Goal: Transaction & Acquisition: Purchase product/service

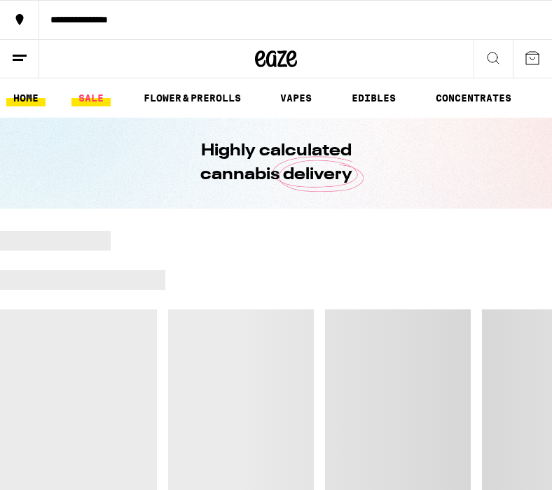
click at [87, 102] on link "SALE" at bounding box center [90, 98] width 39 height 17
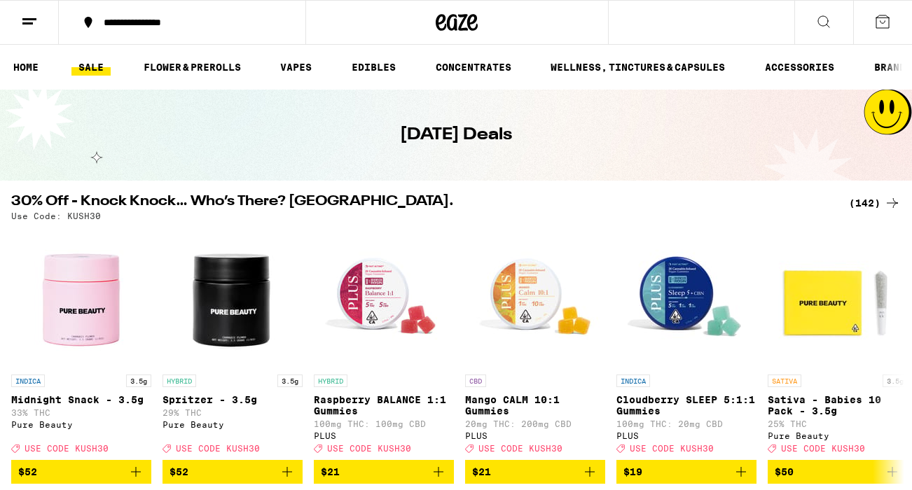
click at [551, 206] on div "(142)" at bounding box center [875, 203] width 52 height 17
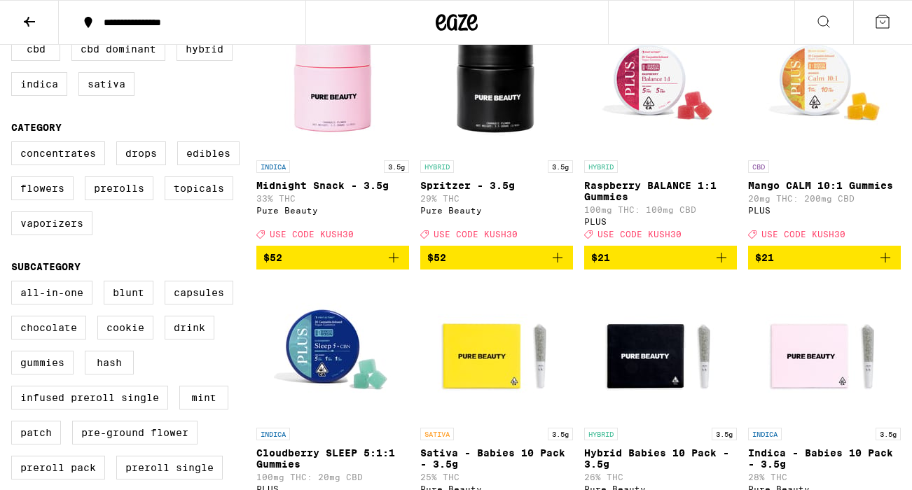
scroll to position [196, 0]
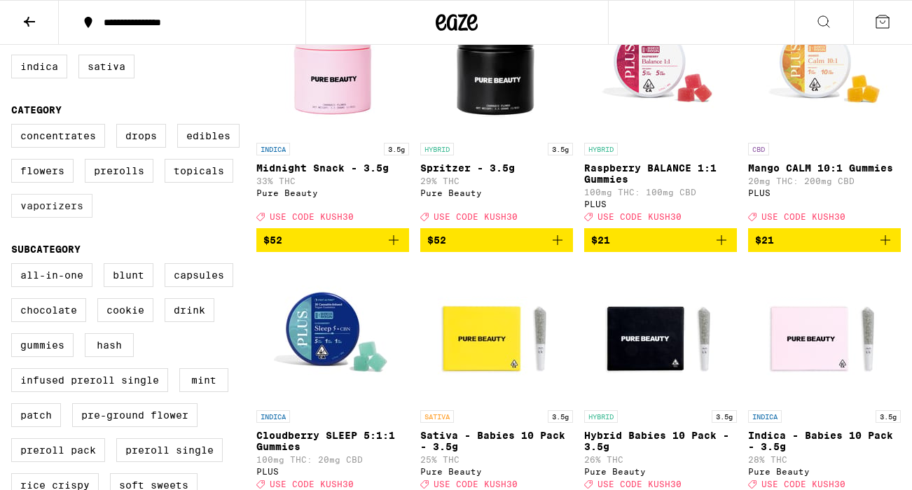
click at [56, 218] on label "Vaporizers" at bounding box center [51, 206] width 81 height 24
click at [15, 127] on input "Vaporizers" at bounding box center [14, 126] width 1 height 1
checkbox input "true"
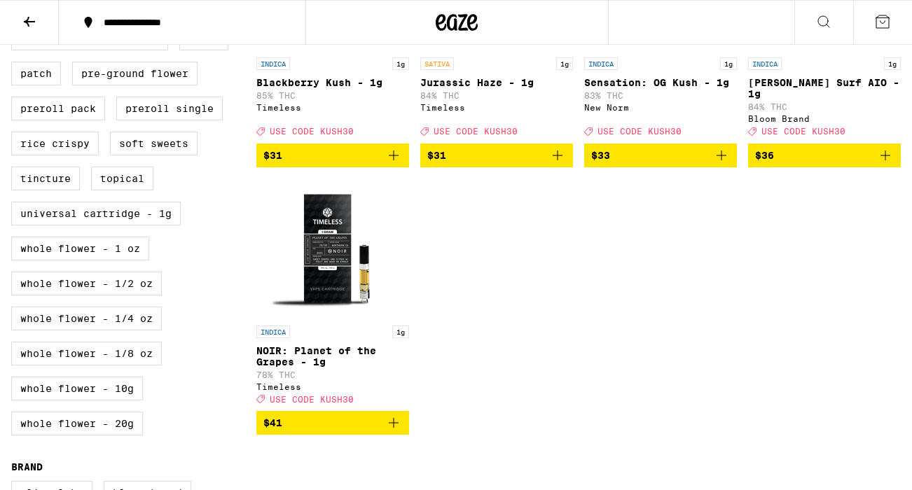
scroll to position [418, 0]
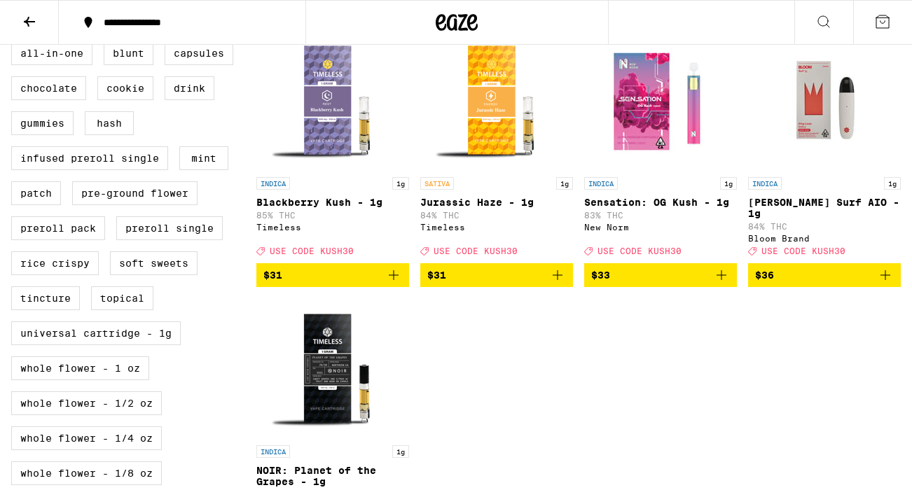
click at [551, 275] on icon "Add to bag" at bounding box center [885, 275] width 17 height 17
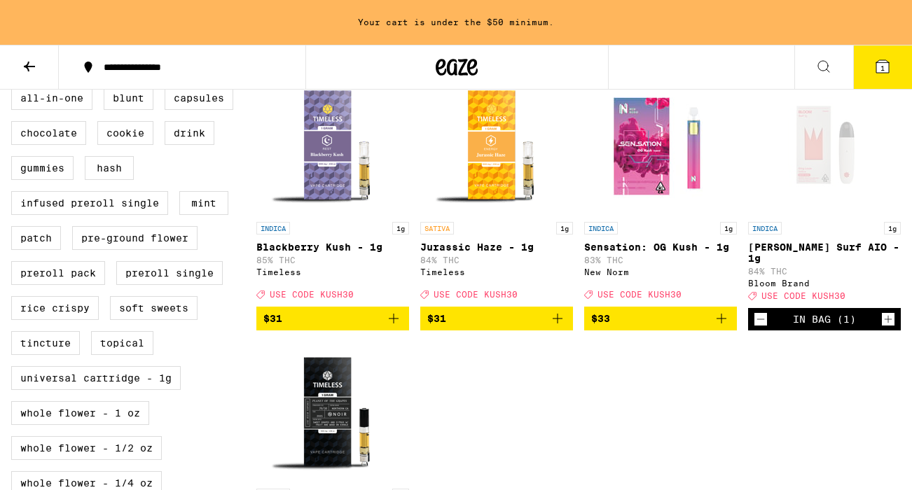
scroll to position [463, 0]
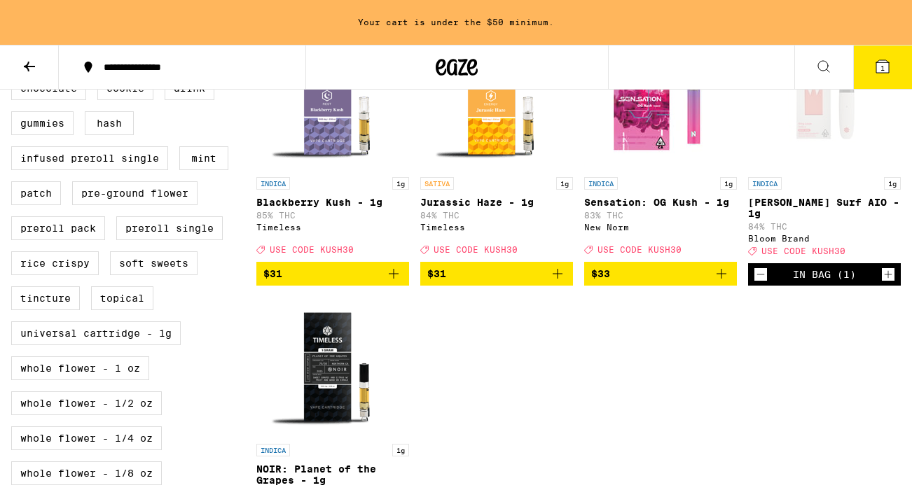
click at [551, 280] on icon "Increment" at bounding box center [888, 274] width 13 height 17
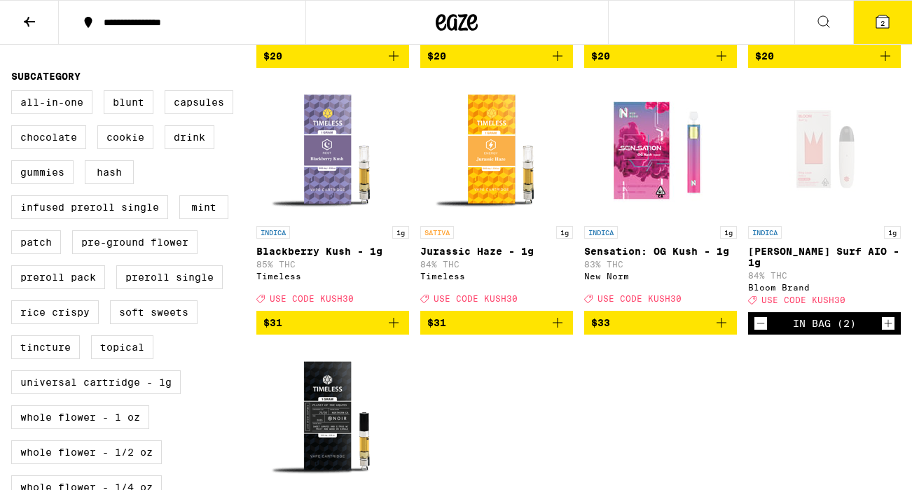
scroll to position [383, 0]
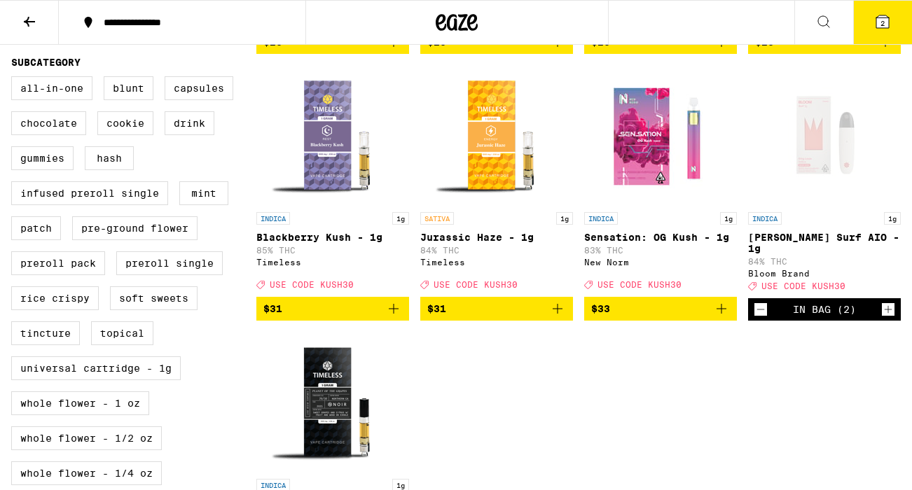
click at [551, 24] on span "2" at bounding box center [883, 23] width 4 height 8
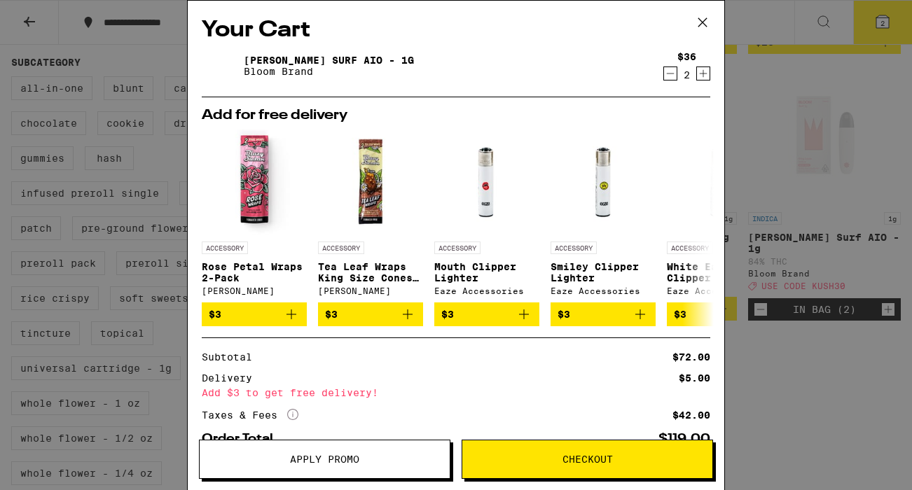
scroll to position [91, 0]
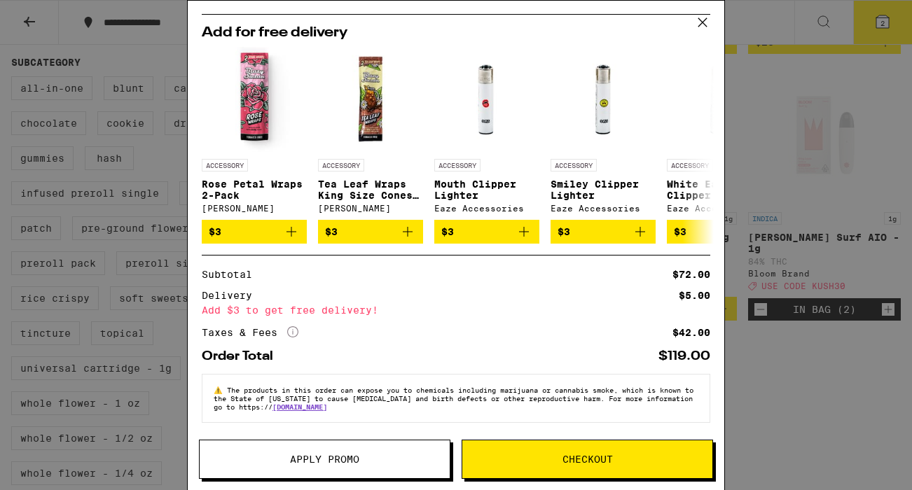
click at [322, 460] on span "Apply Promo" at bounding box center [324, 460] width 69 height 10
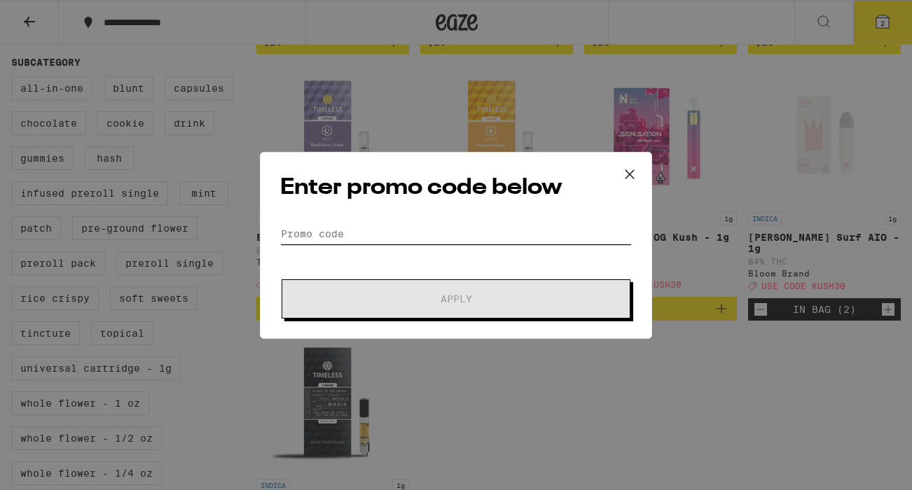
click at [301, 233] on input "Promo Code" at bounding box center [456, 233] width 352 height 21
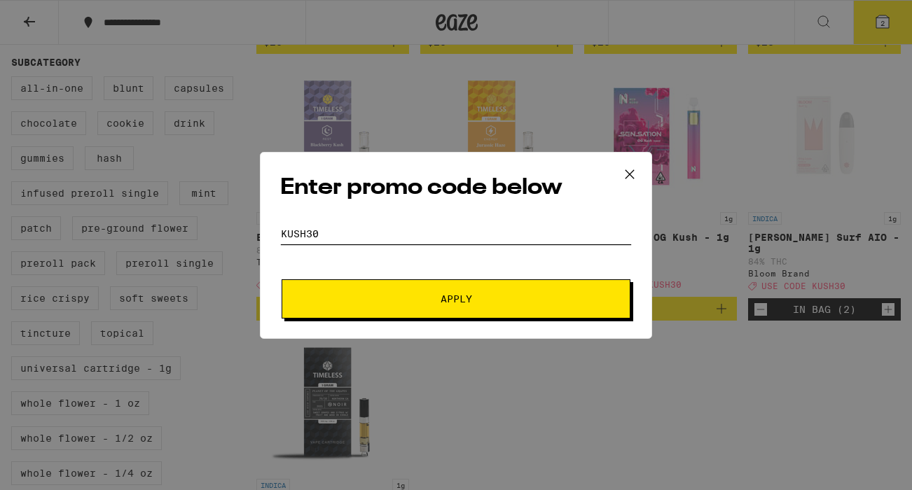
type input "KUSH30"
click at [282, 280] on button "Apply" at bounding box center [456, 299] width 349 height 39
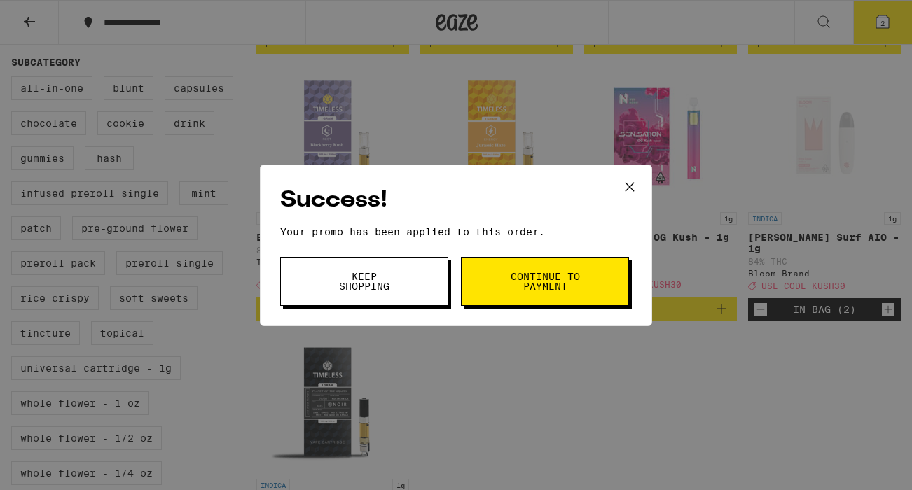
click at [547, 283] on span "Continue to payment" at bounding box center [544, 282] width 71 height 20
